Goal: Task Accomplishment & Management: Complete application form

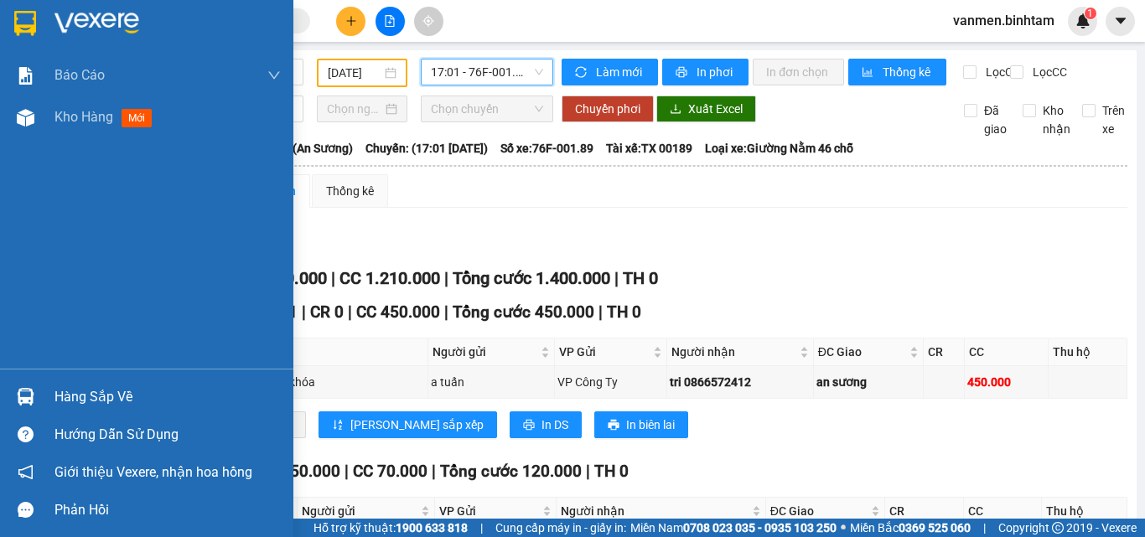
scroll to position [242, 0]
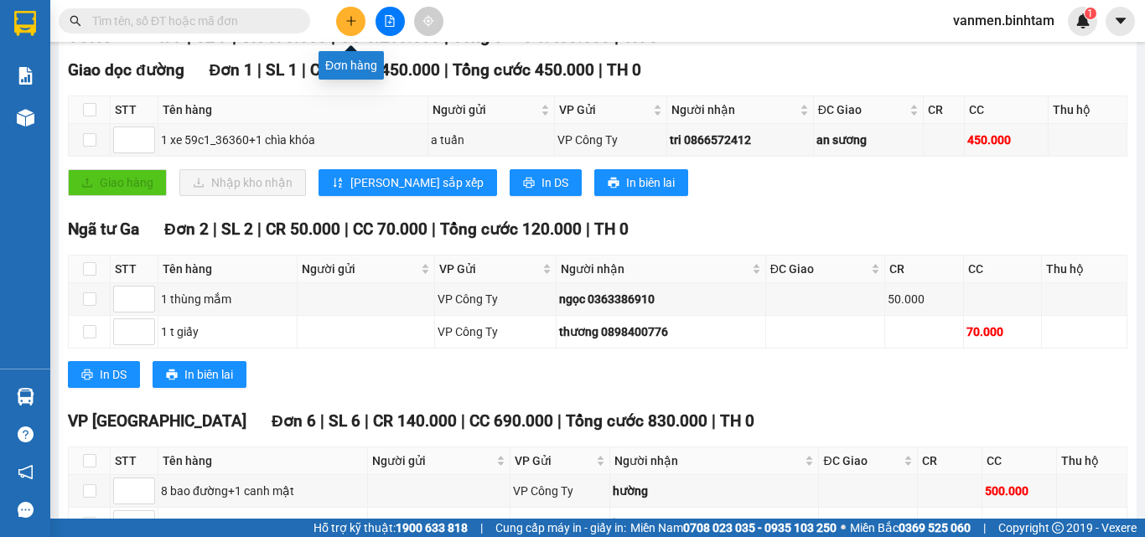
click at [345, 17] on icon "plus" at bounding box center [351, 21] width 12 height 12
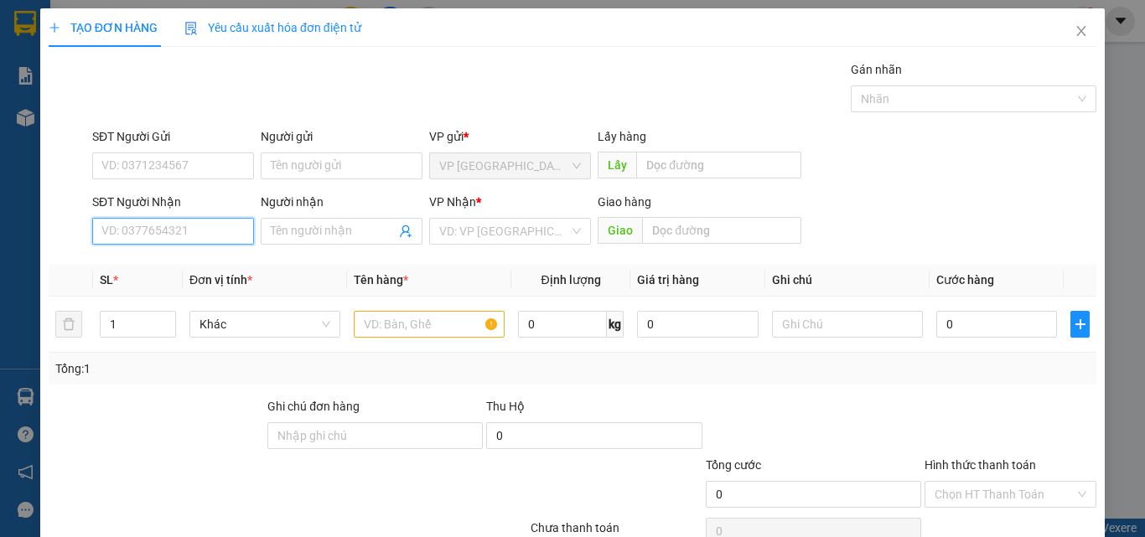
click at [148, 231] on input "SĐT Người Nhận" at bounding box center [173, 231] width 162 height 27
type input "0354858882"
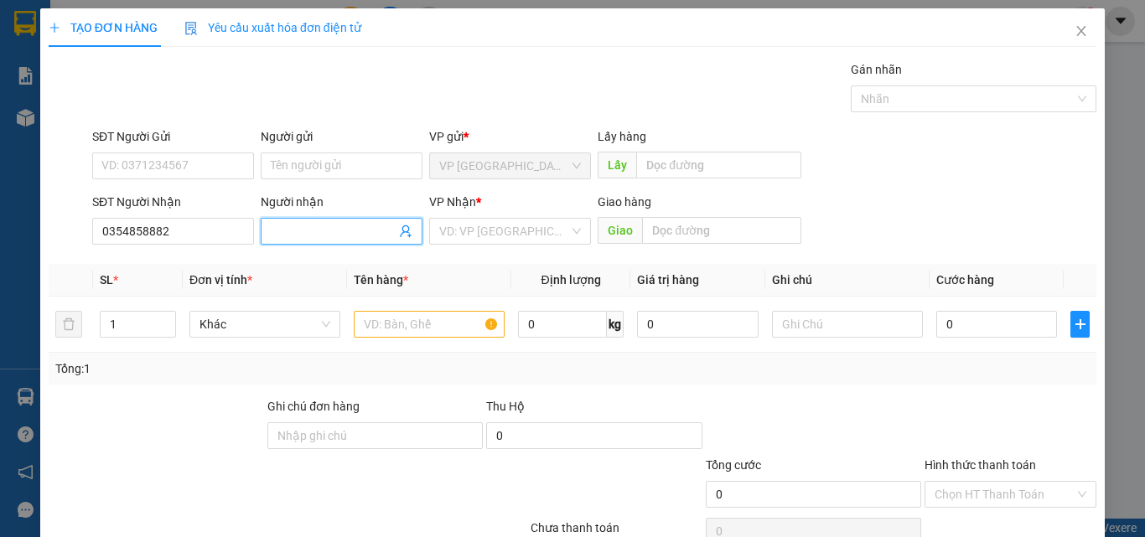
click at [313, 228] on input "Người nhận" at bounding box center [333, 231] width 125 height 18
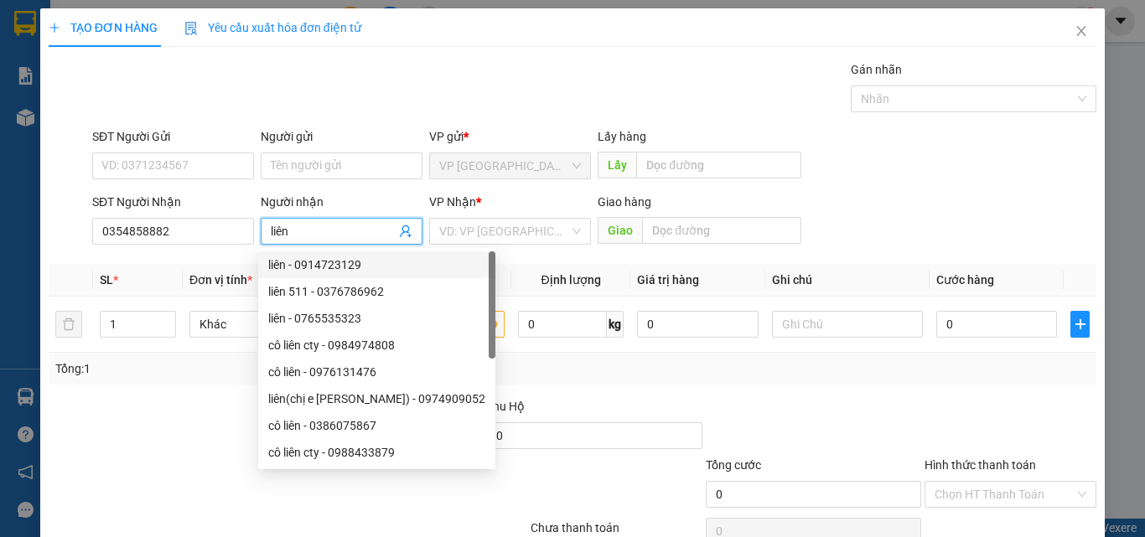
type input "liên"
click at [480, 216] on div "VP Nhận *" at bounding box center [510, 205] width 162 height 25
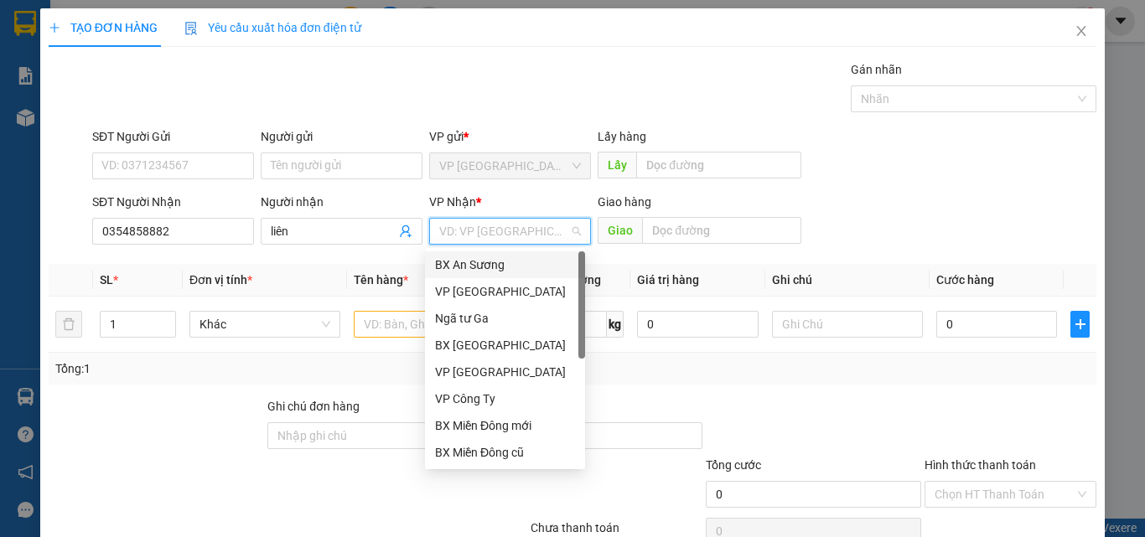
click at [485, 233] on input "search" at bounding box center [504, 231] width 130 height 25
click at [467, 395] on div "VP Công Ty" at bounding box center [505, 399] width 140 height 18
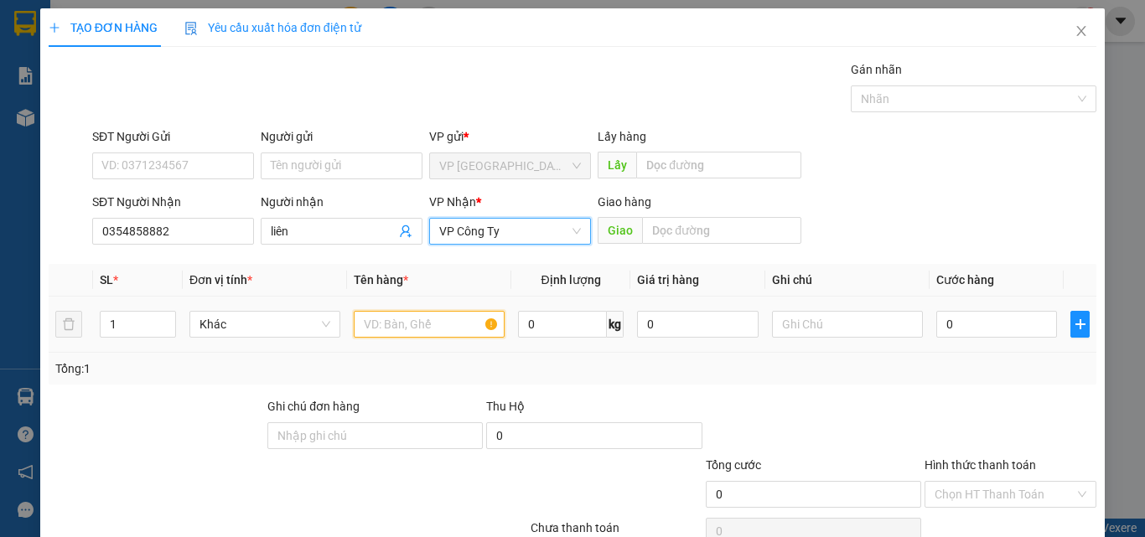
click at [371, 329] on input "text" at bounding box center [429, 324] width 151 height 27
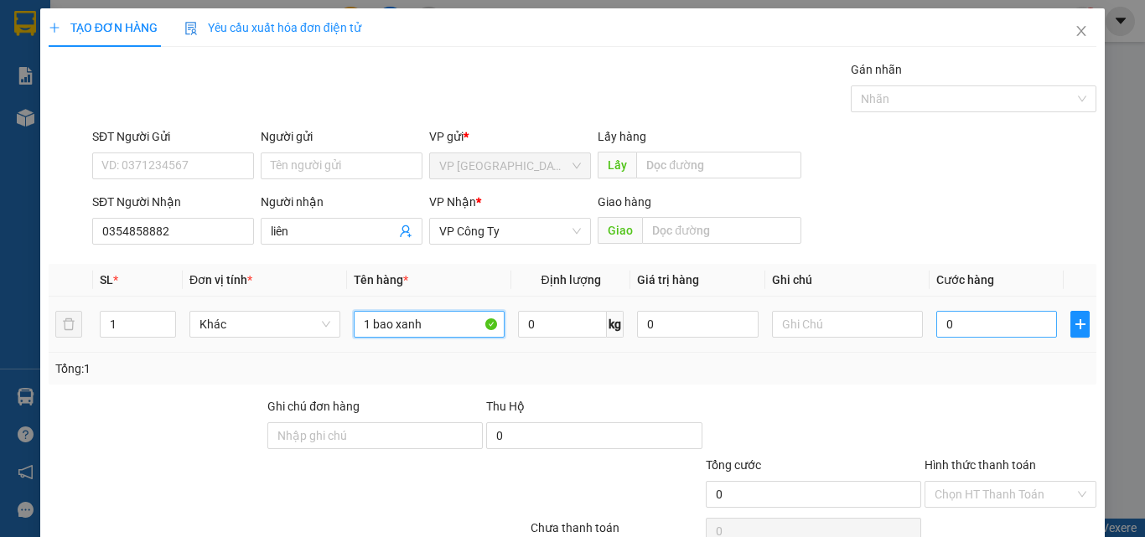
type input "1 bao xanh"
click at [996, 325] on input "0" at bounding box center [996, 324] width 121 height 27
type input "8"
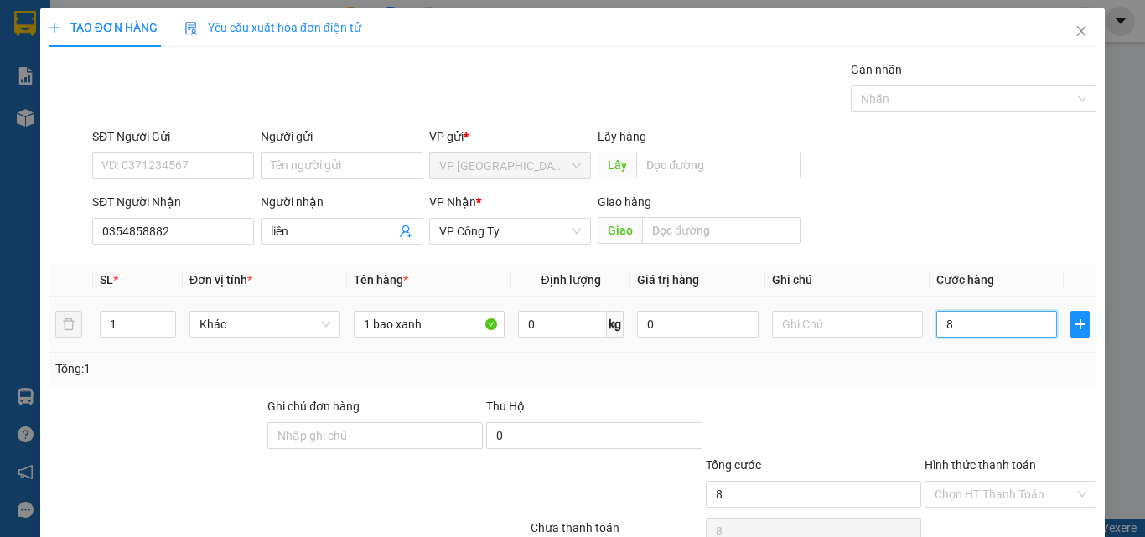
type input "80"
type input "800"
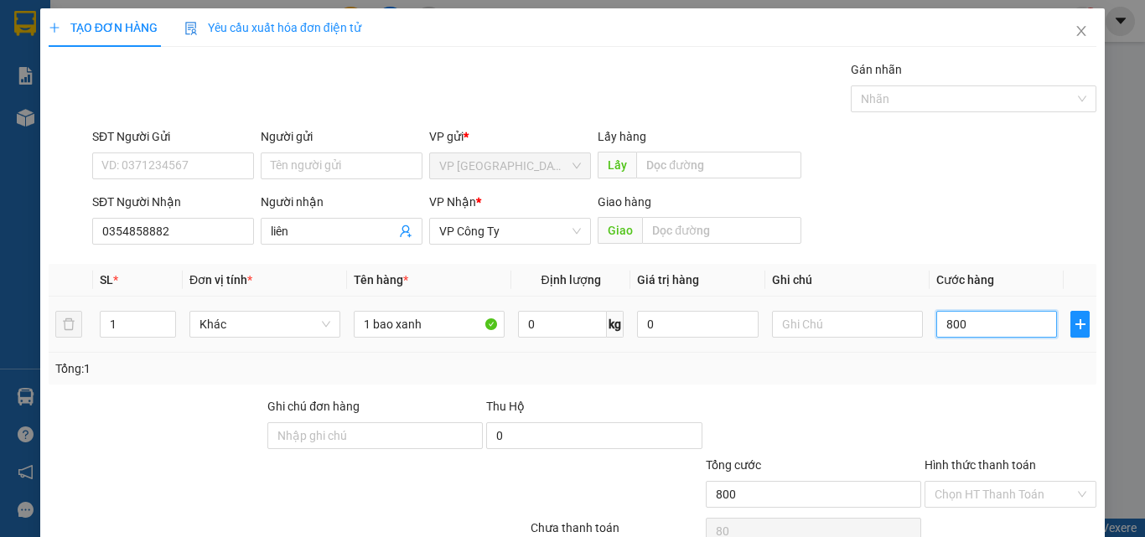
type input "800"
type input "8.000"
type input "80.000"
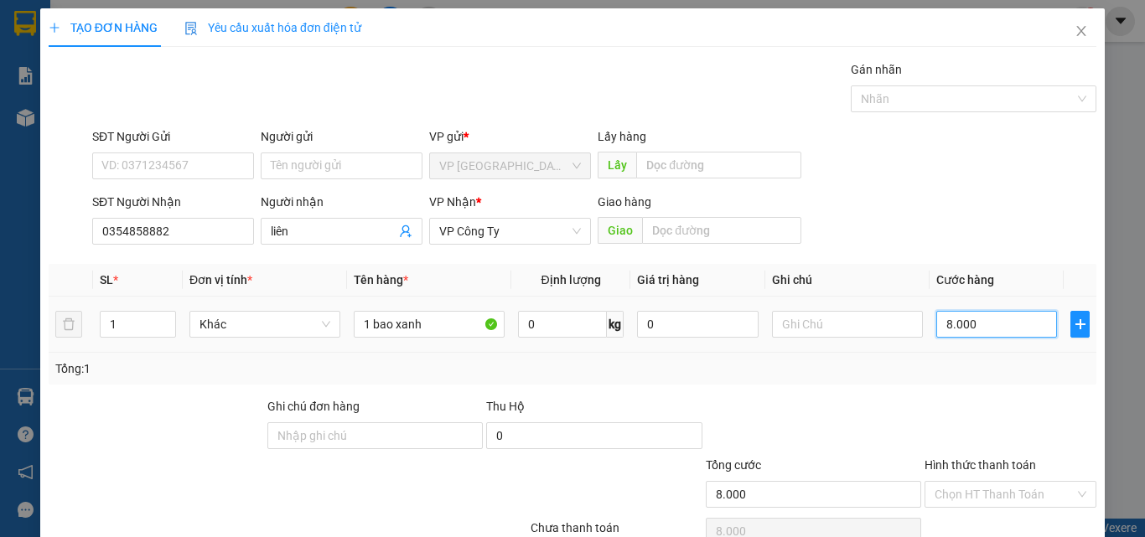
type input "80.000"
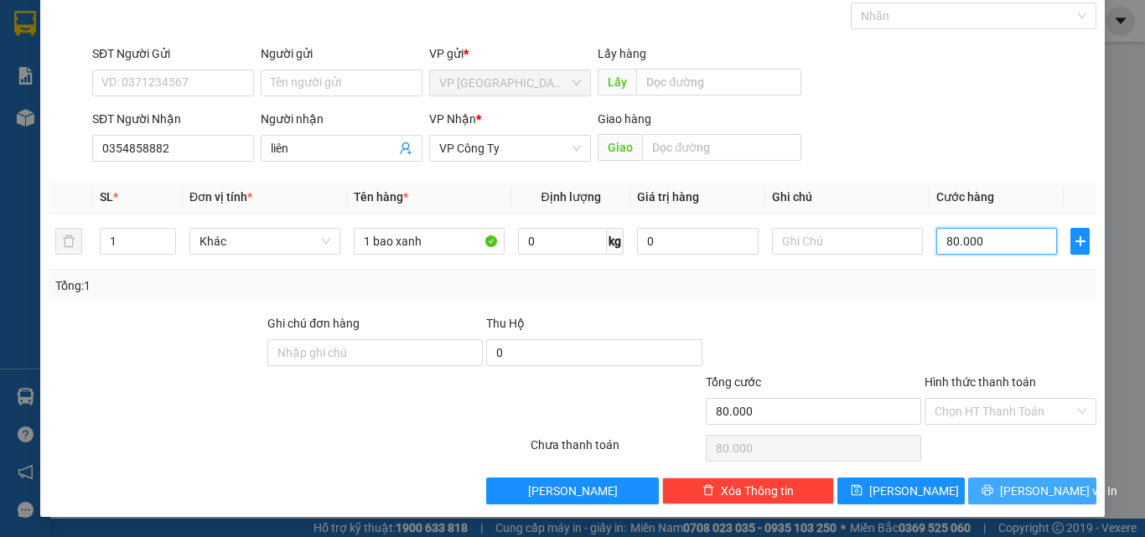
type input "80.000"
click at [993, 488] on icon "printer" at bounding box center [988, 491] width 12 height 12
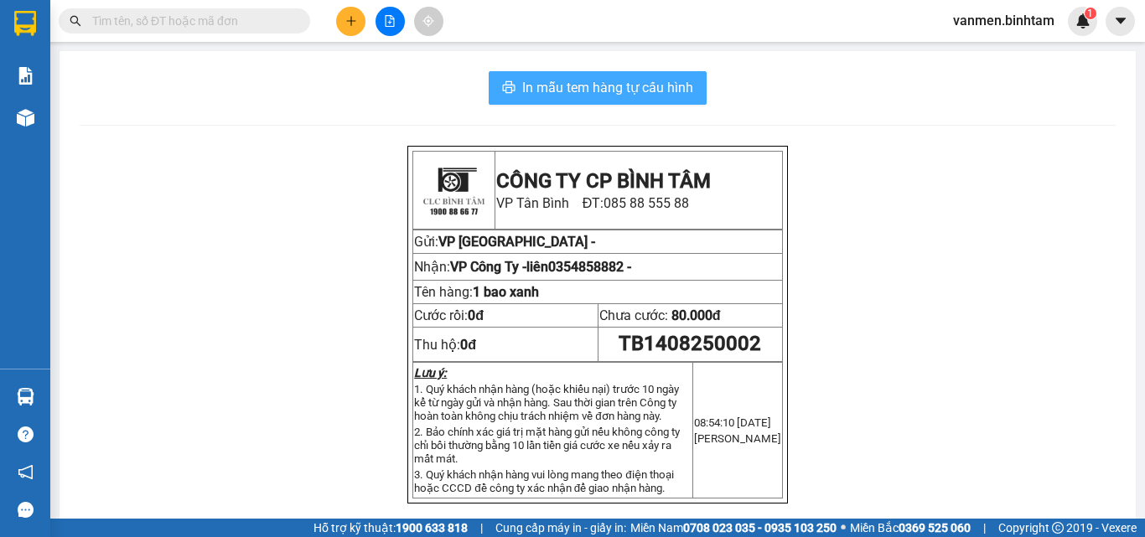
click at [607, 84] on span "In mẫu tem hàng tự cấu hình" at bounding box center [607, 87] width 171 height 21
